Goal: Check status: Check status

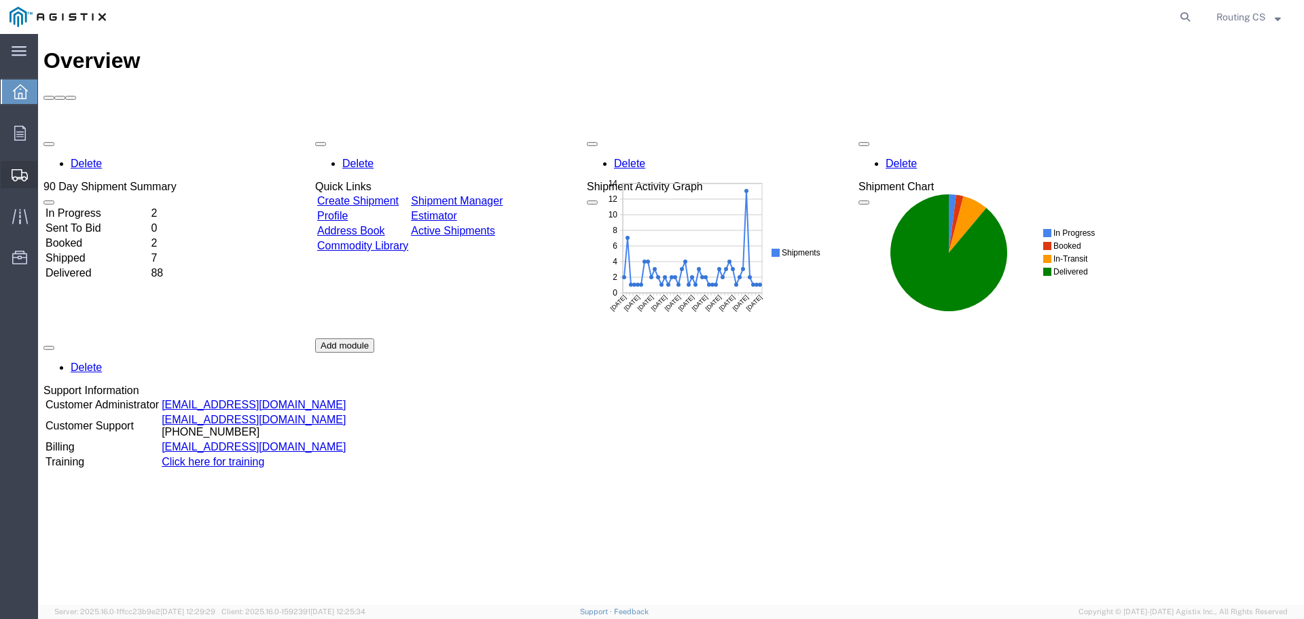
click at [0, 0] on span "Shipment Manager" at bounding box center [0, 0] width 0 height 0
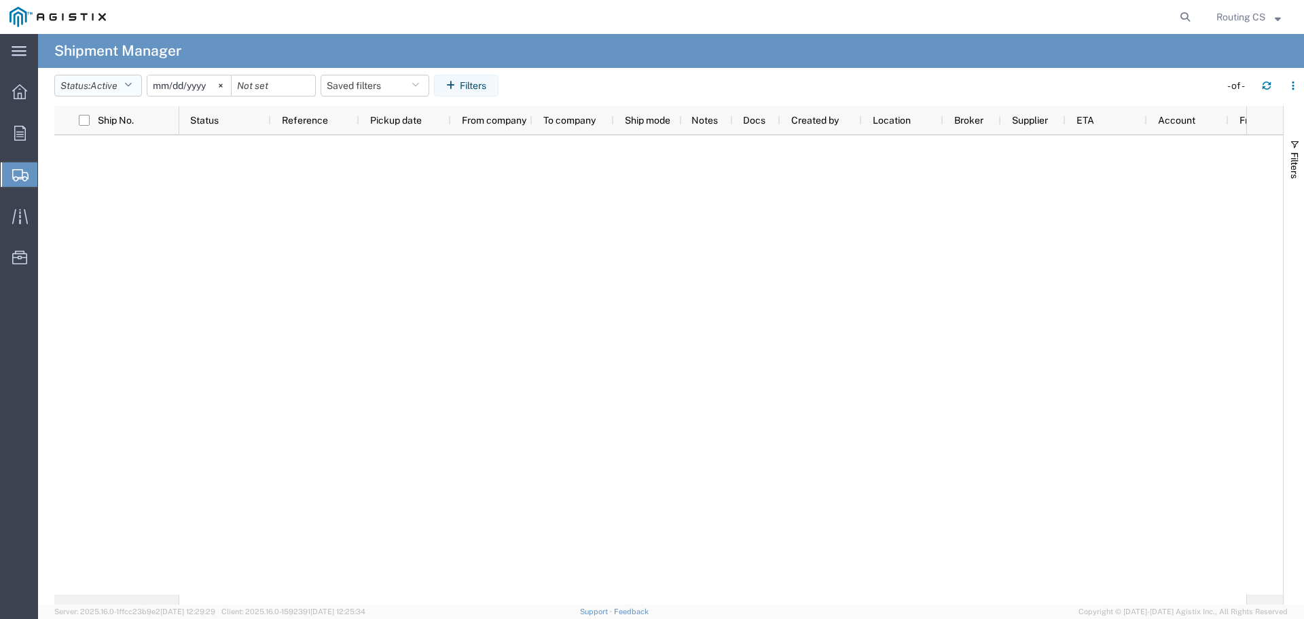
click at [138, 83] on button "Status: Active" at bounding box center [98, 86] width 88 height 22
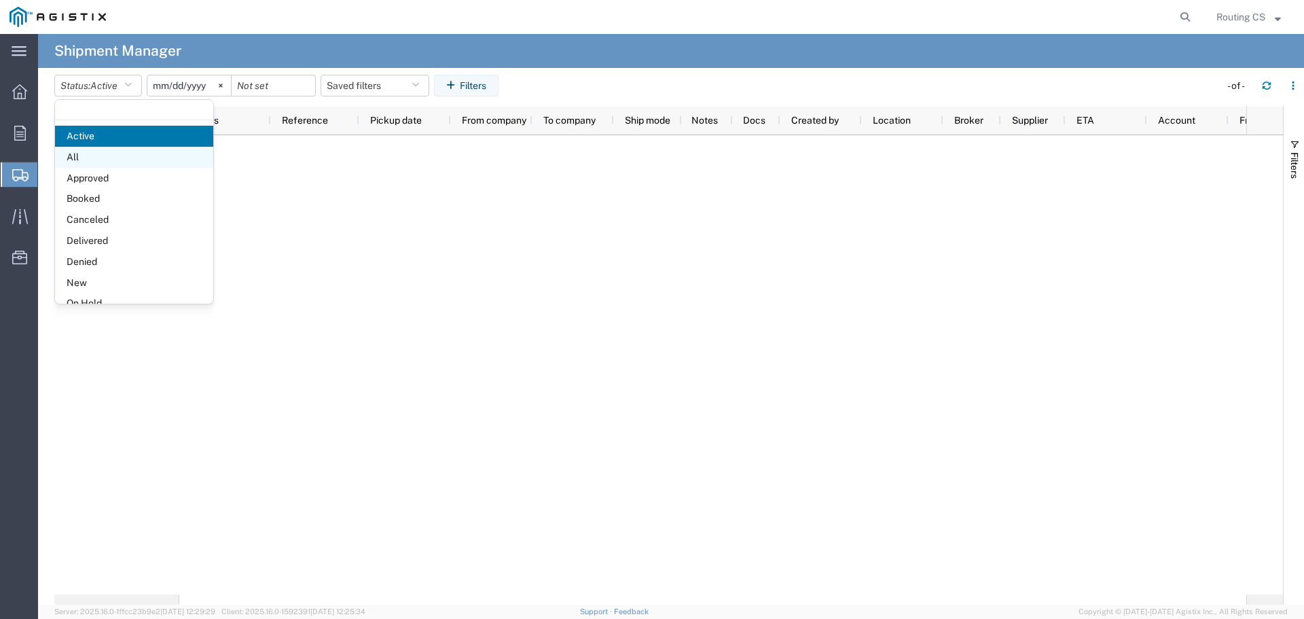
click at [100, 156] on span "All" at bounding box center [134, 157] width 158 height 21
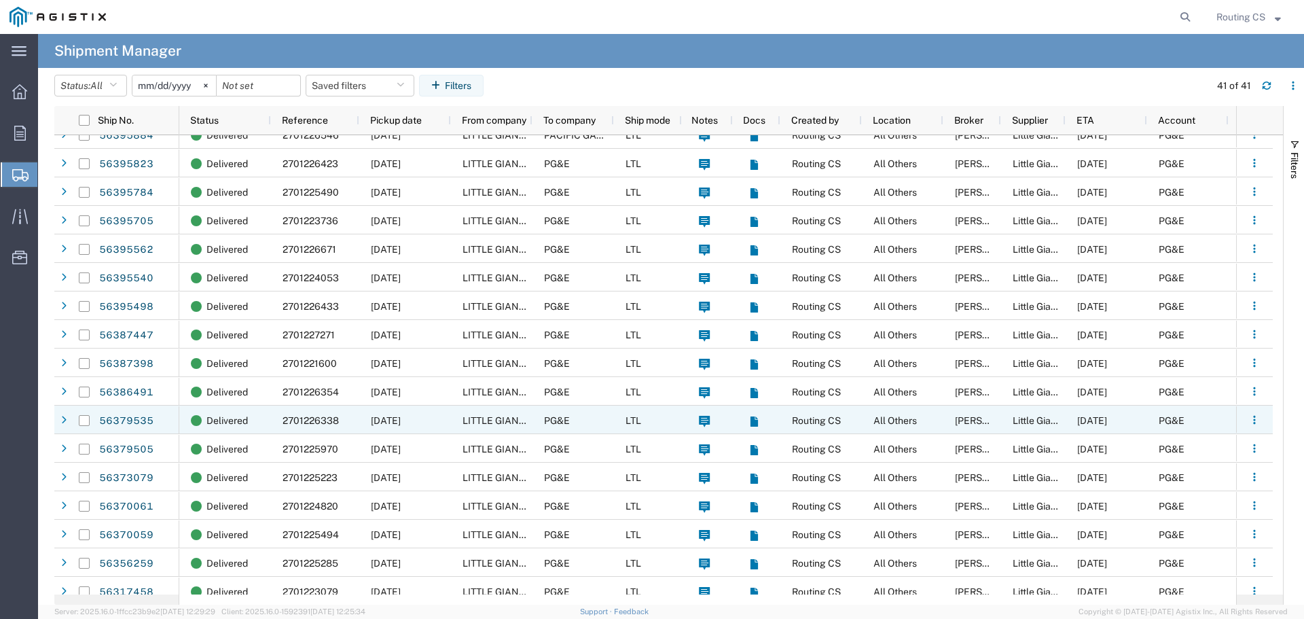
scroll to position [136, 0]
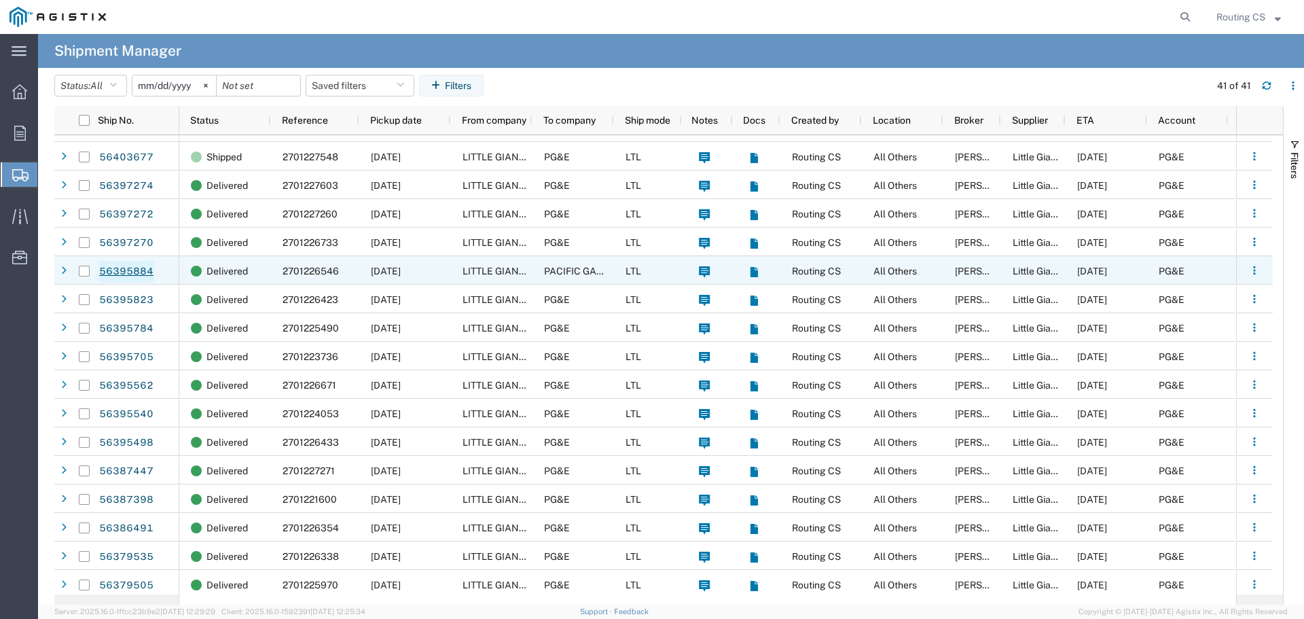
click at [130, 275] on link "56395884" at bounding box center [127, 272] width 56 height 22
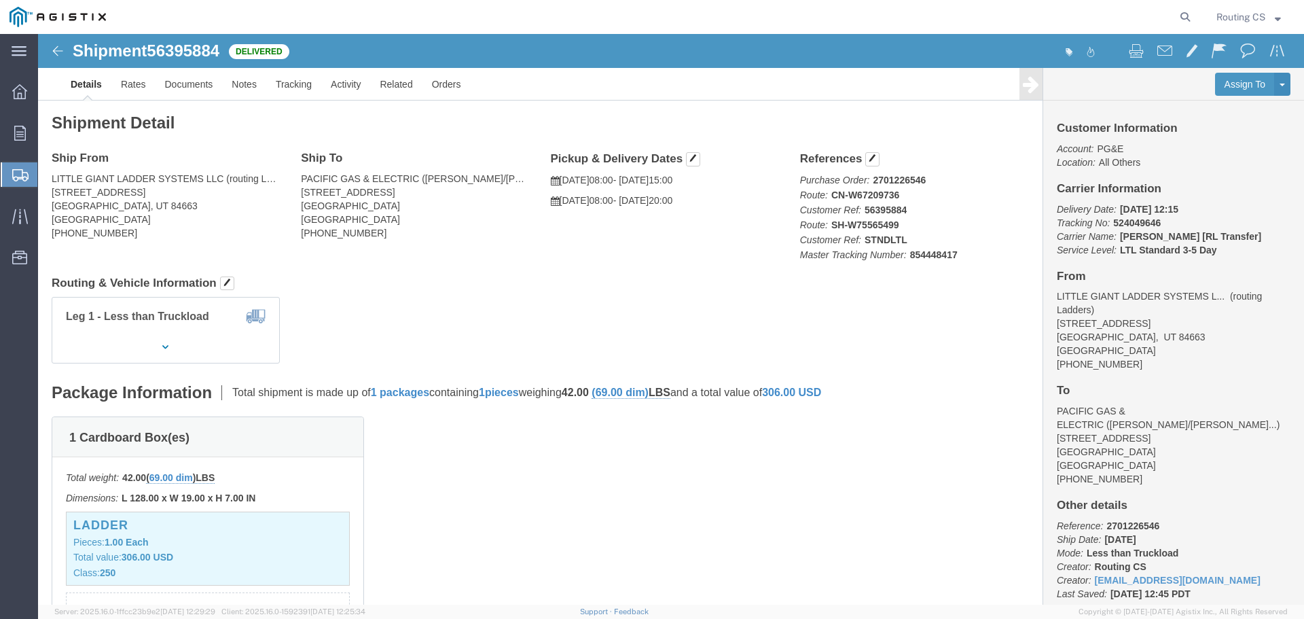
click img
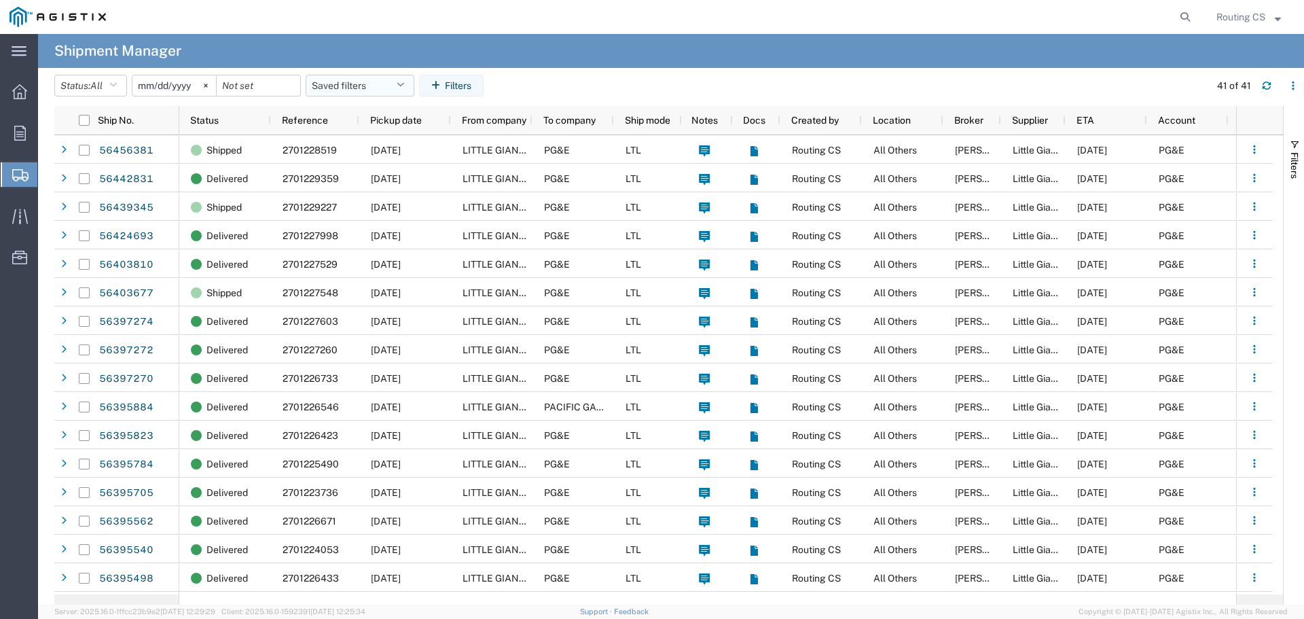
click at [408, 79] on button "Saved filters" at bounding box center [360, 86] width 109 height 22
click at [386, 118] on input "search" at bounding box center [409, 119] width 168 height 22
click at [435, 82] on button "Filters" at bounding box center [451, 86] width 65 height 22
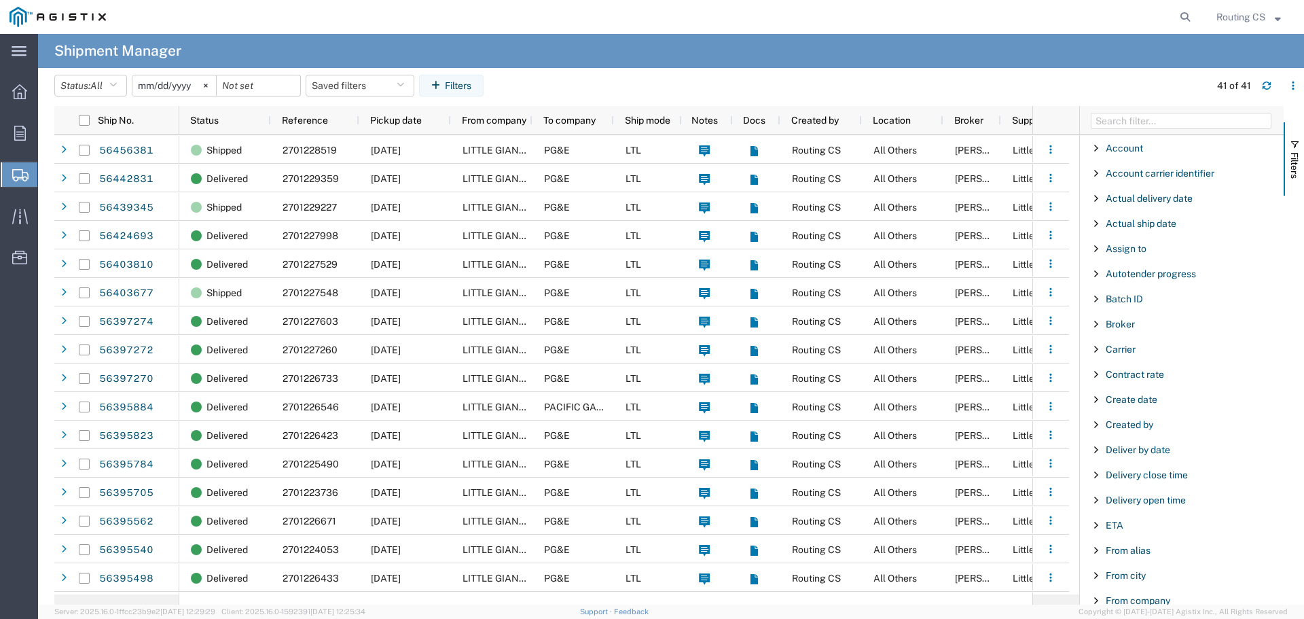
click at [891, 67] on agx-page-header "Shipment Manager" at bounding box center [671, 51] width 1266 height 34
click at [0, 0] on span "Shipment Manager" at bounding box center [0, 0] width 0 height 0
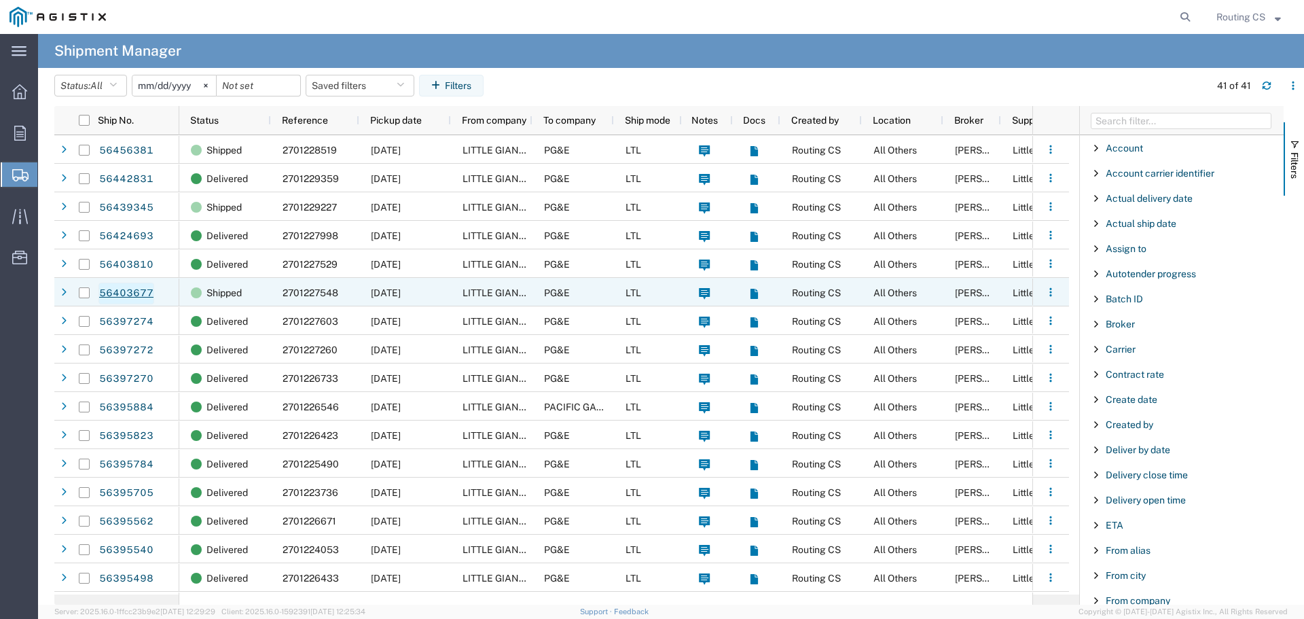
click at [118, 294] on link "56403677" at bounding box center [127, 294] width 56 height 22
